Goal: Check status: Check status

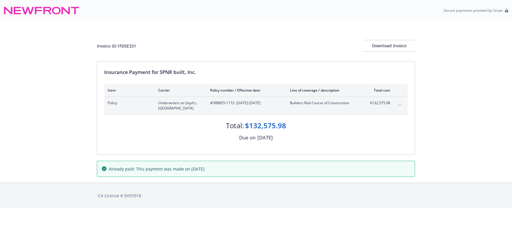
click at [400, 104] on icon "expand content" at bounding box center [400, 105] width 4 height 2
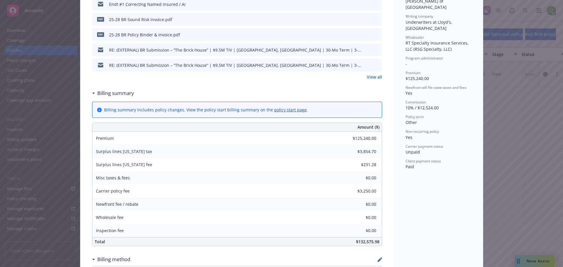
scroll to position [223, 0]
